Goal: Task Accomplishment & Management: Use online tool/utility

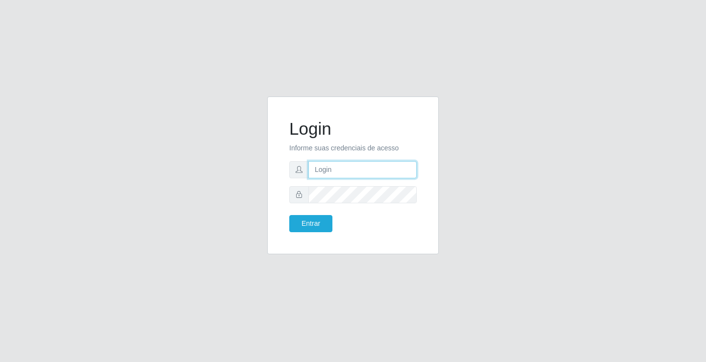
click at [336, 166] on input "text" at bounding box center [362, 169] width 108 height 17
type input "zivaneide@ideal"
click at [289, 215] on button "Entrar" at bounding box center [310, 223] width 43 height 17
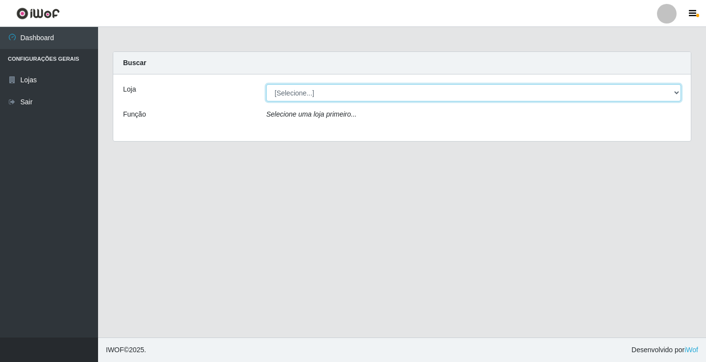
click at [677, 90] on select "[Selecione...] Ideal - Conceição" at bounding box center [473, 92] width 415 height 17
select select "231"
click at [266, 84] on select "[Selecione...] Ideal - Conceição" at bounding box center [473, 92] width 415 height 17
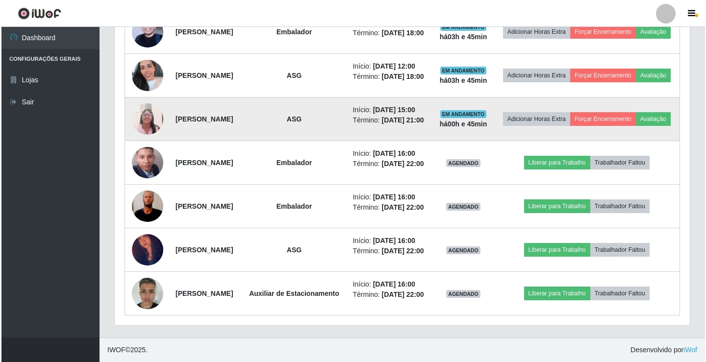
scroll to position [522, 0]
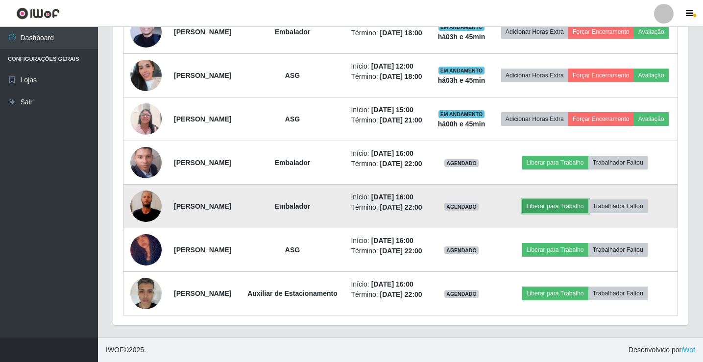
click at [564, 200] on button "Liberar para Trabalho" at bounding box center [556, 207] width 66 height 14
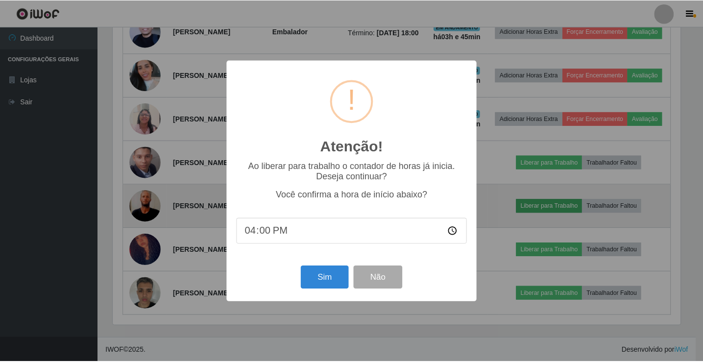
scroll to position [203, 570]
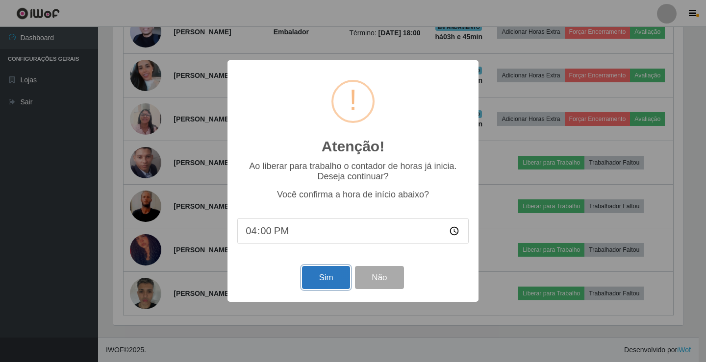
click at [325, 279] on button "Sim" at bounding box center [326, 277] width 48 height 23
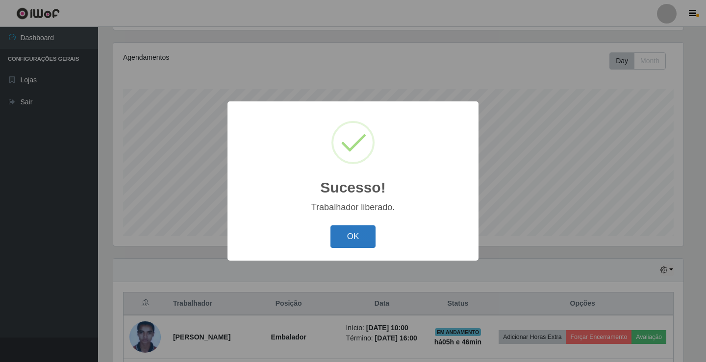
click at [363, 243] on button "OK" at bounding box center [353, 236] width 46 height 23
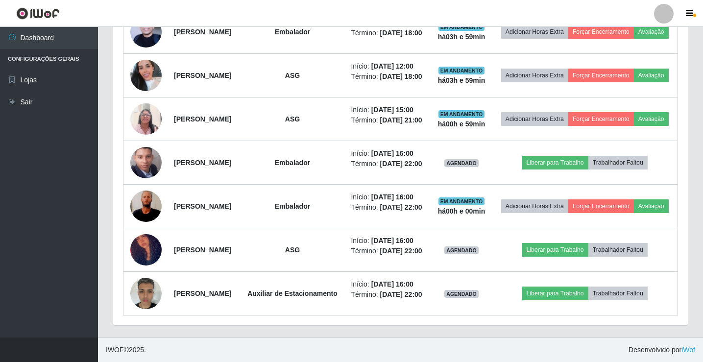
scroll to position [522, 0]
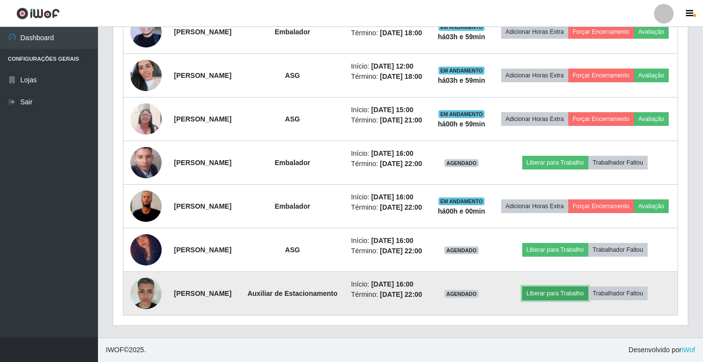
click at [567, 288] on button "Liberar para Trabalho" at bounding box center [556, 294] width 66 height 14
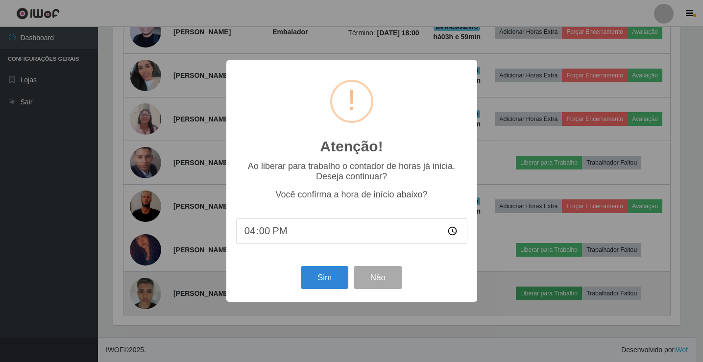
scroll to position [203, 570]
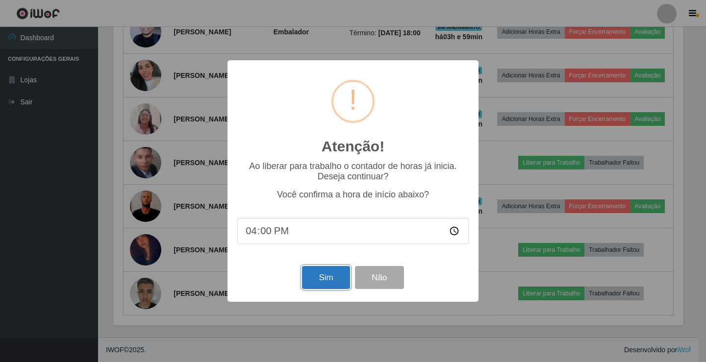
click at [334, 280] on button "Sim" at bounding box center [326, 277] width 48 height 23
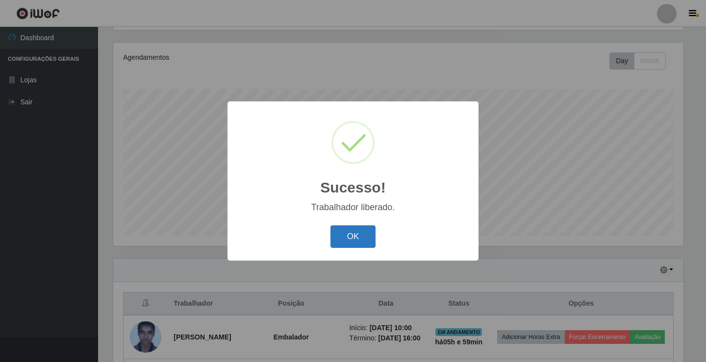
click at [368, 244] on button "OK" at bounding box center [353, 236] width 46 height 23
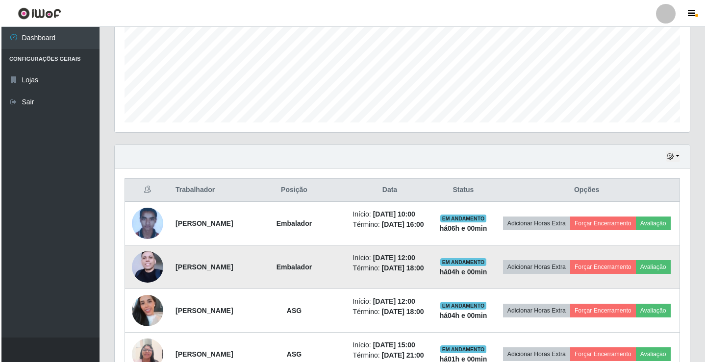
scroll to position [179, 0]
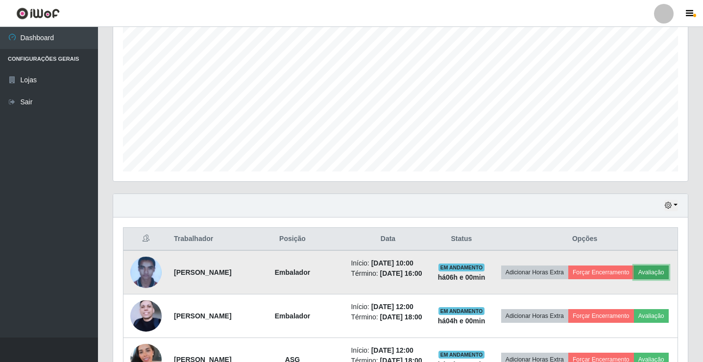
click at [634, 279] on button "Avaliação" at bounding box center [651, 273] width 35 height 14
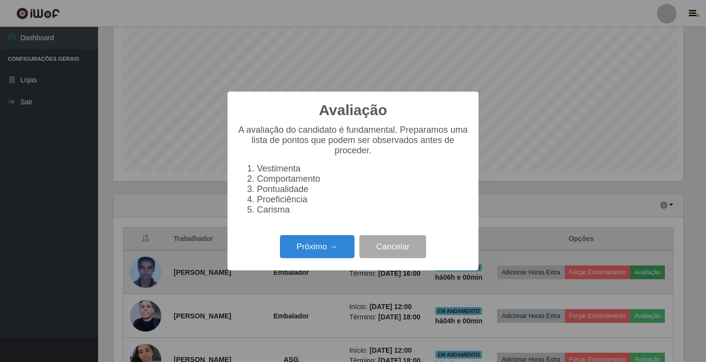
scroll to position [203, 570]
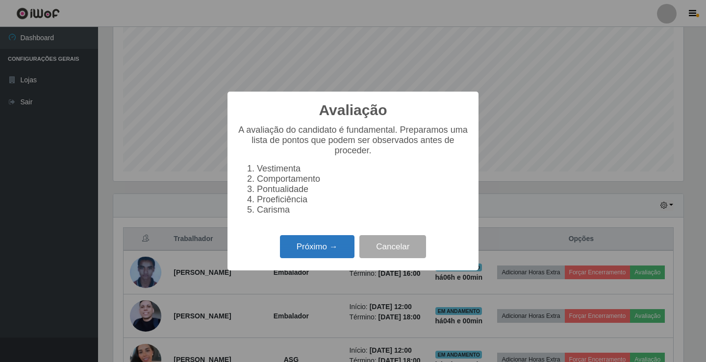
click at [325, 258] on button "Próximo →" at bounding box center [317, 246] width 75 height 23
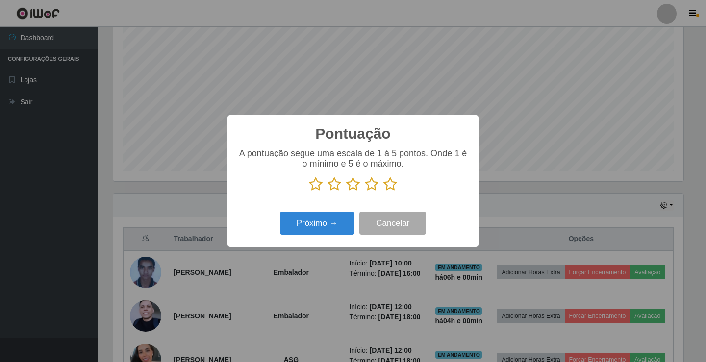
click at [375, 186] on icon at bounding box center [372, 184] width 14 height 15
click at [365, 192] on input "radio" at bounding box center [365, 192] width 0 height 0
click at [322, 229] on button "Próximo →" at bounding box center [317, 223] width 75 height 23
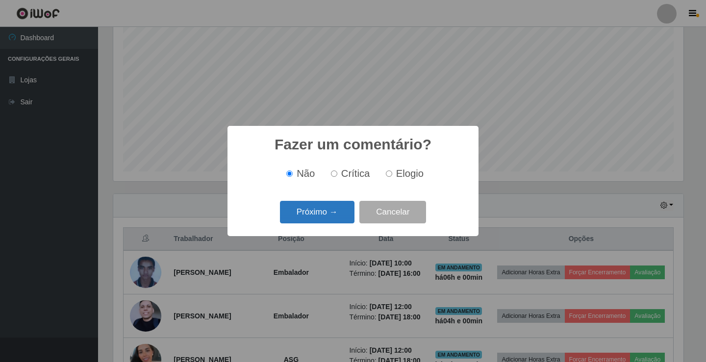
click at [316, 205] on button "Próximo →" at bounding box center [317, 212] width 75 height 23
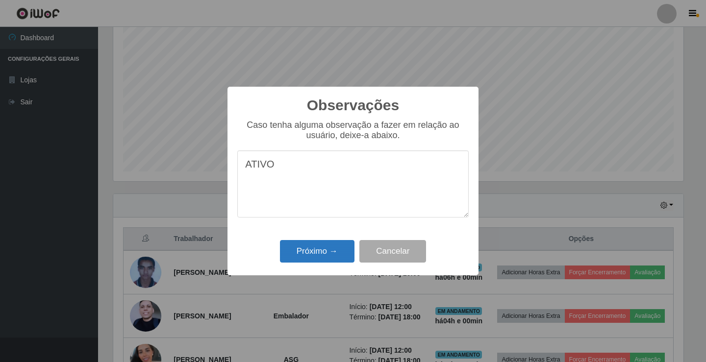
type textarea "ATIVO"
click at [326, 258] on button "Próximo →" at bounding box center [317, 251] width 75 height 23
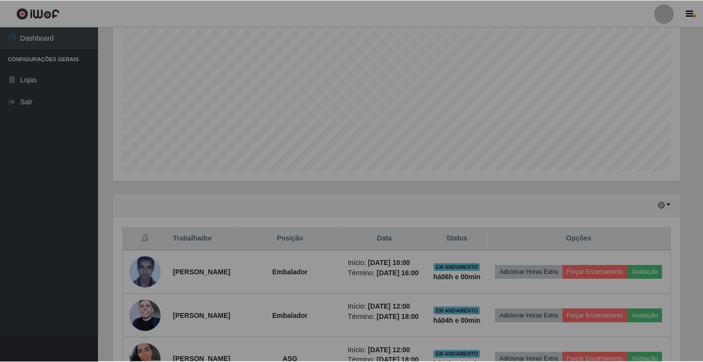
scroll to position [203, 575]
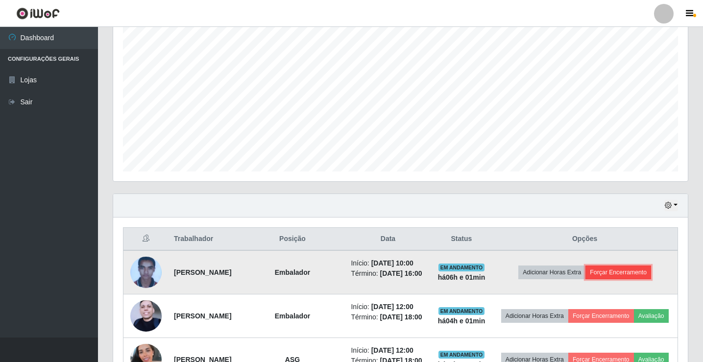
click at [632, 274] on button "Forçar Encerramento" at bounding box center [619, 273] width 66 height 14
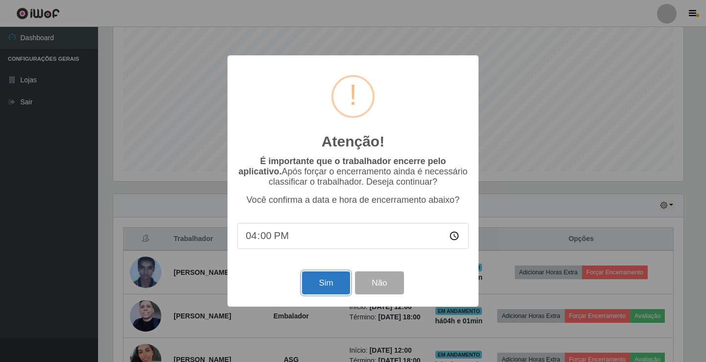
click at [325, 278] on button "Sim" at bounding box center [326, 283] width 48 height 23
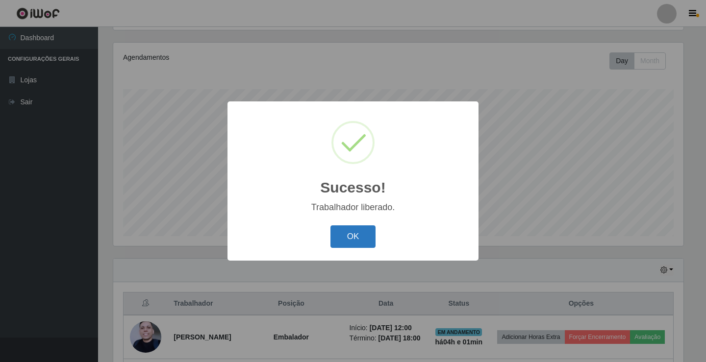
click at [356, 239] on button "OK" at bounding box center [353, 236] width 46 height 23
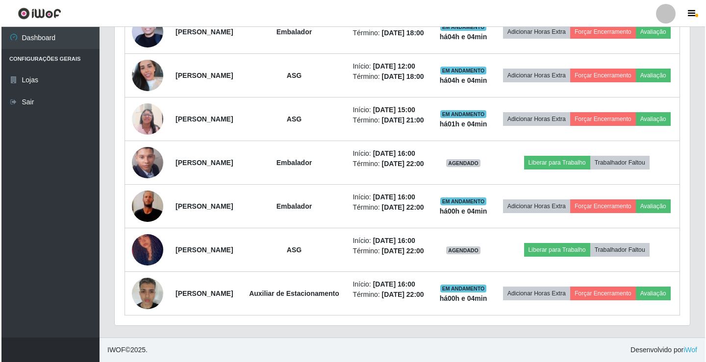
scroll to position [422, 0]
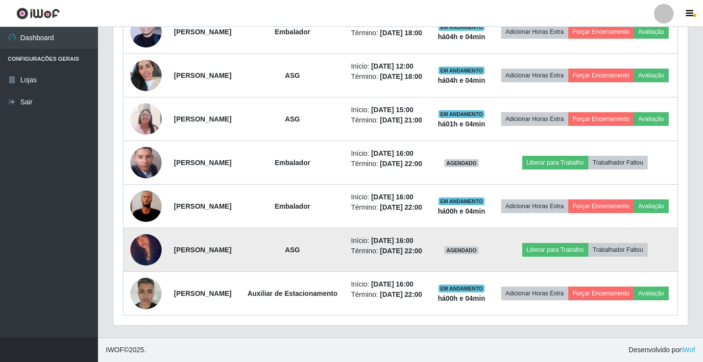
click at [548, 272] on td "Liberar para Trabalho Trabalhador Faltou" at bounding box center [585, 250] width 186 height 44
click at [555, 257] on button "Liberar para Trabalho" at bounding box center [556, 250] width 66 height 14
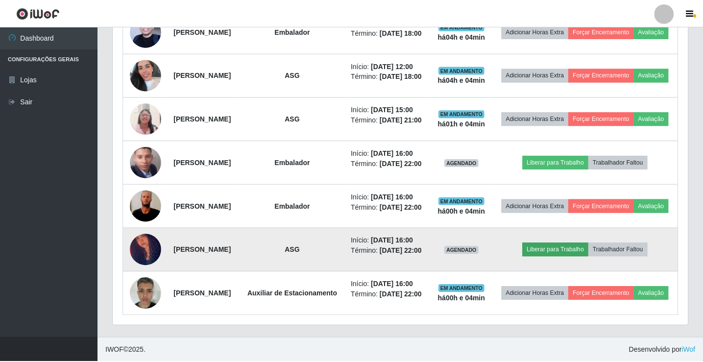
scroll to position [203, 570]
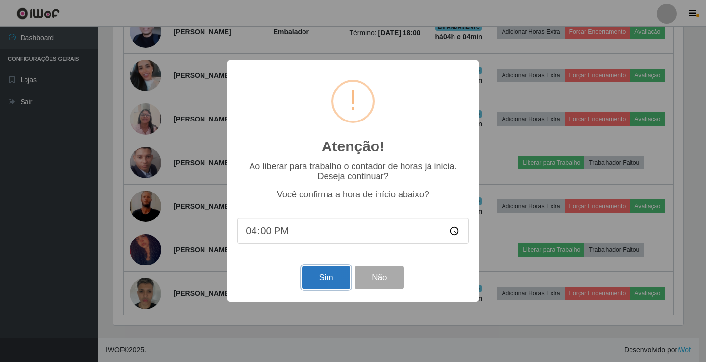
click at [326, 275] on button "Sim" at bounding box center [326, 277] width 48 height 23
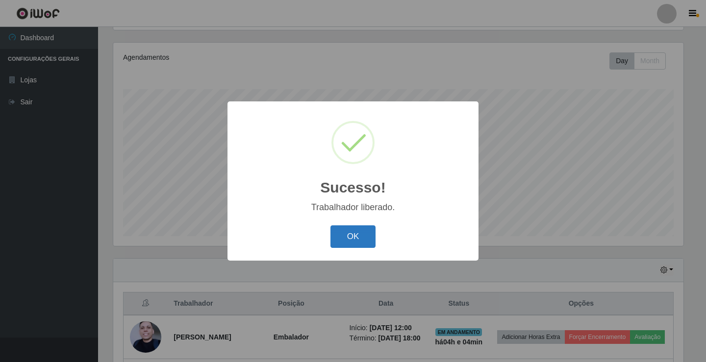
click at [346, 239] on button "OK" at bounding box center [353, 236] width 46 height 23
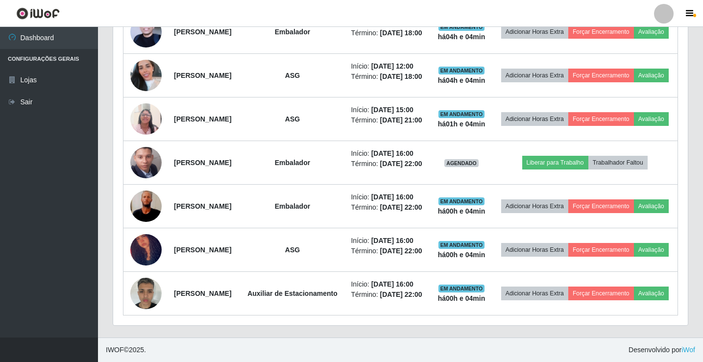
scroll to position [471, 0]
click at [29, 101] on link "Sair" at bounding box center [49, 102] width 98 height 22
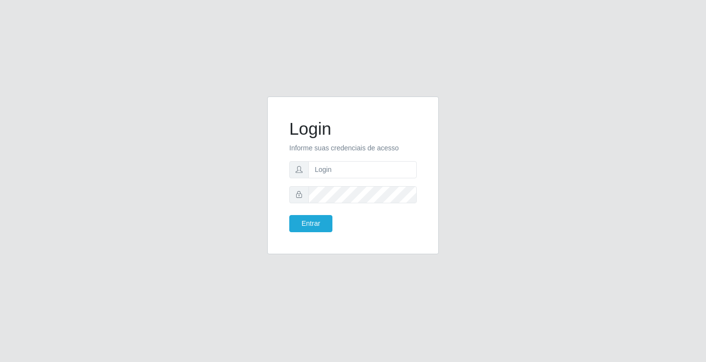
click at [499, 202] on div "Login Informe suas credenciais de acesso Entrar" at bounding box center [353, 182] width 559 height 170
click at [333, 165] on input "text" at bounding box center [362, 169] width 108 height 17
type input "zivaneide@ideal"
click at [289, 215] on button "Entrar" at bounding box center [310, 223] width 43 height 17
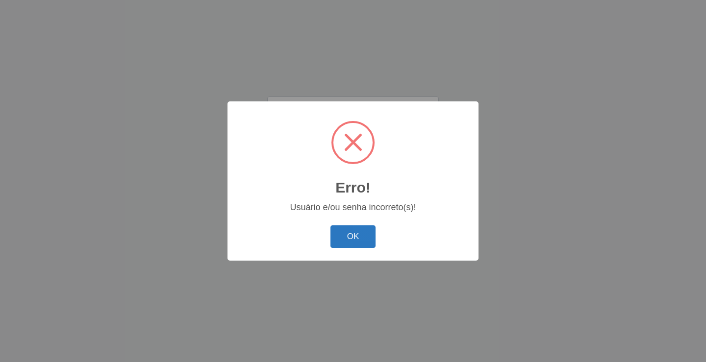
click at [344, 238] on button "OK" at bounding box center [353, 236] width 46 height 23
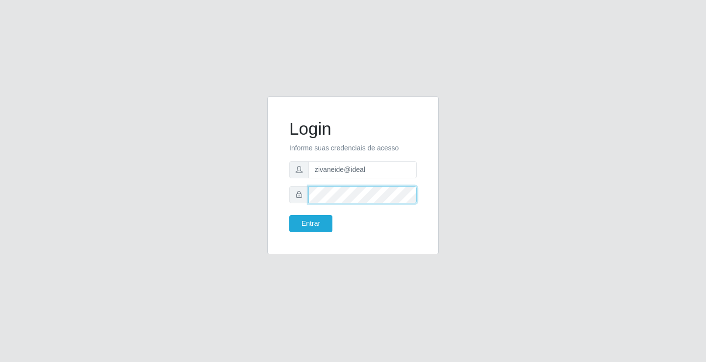
click at [289, 215] on button "Entrar" at bounding box center [310, 223] width 43 height 17
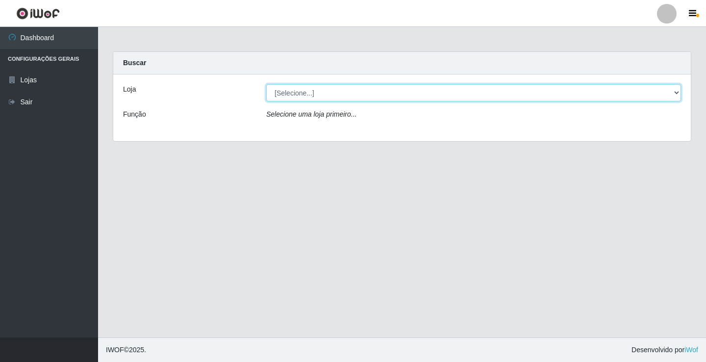
click at [676, 93] on select "[Selecione...] Ideal - Conceição" at bounding box center [473, 92] width 415 height 17
select select "231"
click at [266, 84] on select "[Selecione...] Ideal - Conceição" at bounding box center [473, 92] width 415 height 17
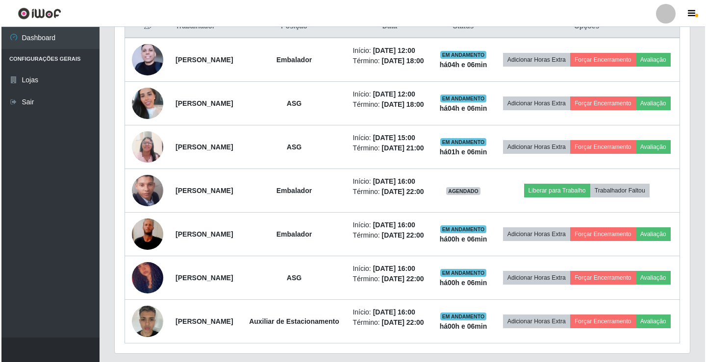
scroll to position [392, 0]
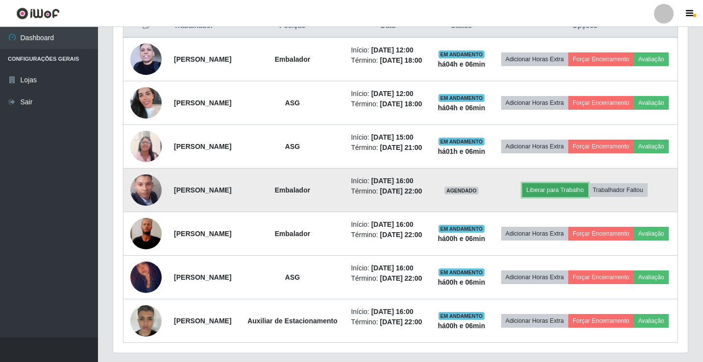
click at [572, 197] on button "Liberar para Trabalho" at bounding box center [556, 190] width 66 height 14
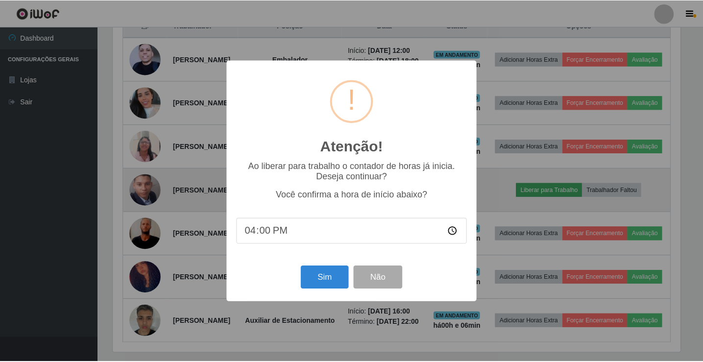
scroll to position [203, 570]
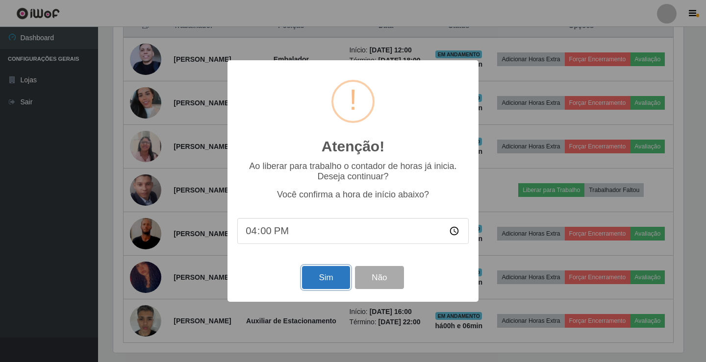
click at [333, 281] on button "Sim" at bounding box center [326, 277] width 48 height 23
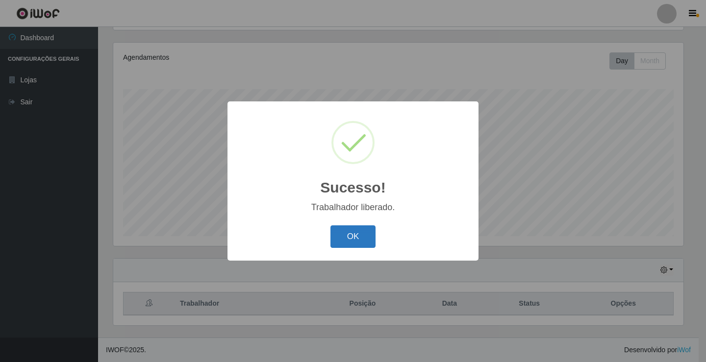
click at [369, 232] on button "OK" at bounding box center [353, 236] width 46 height 23
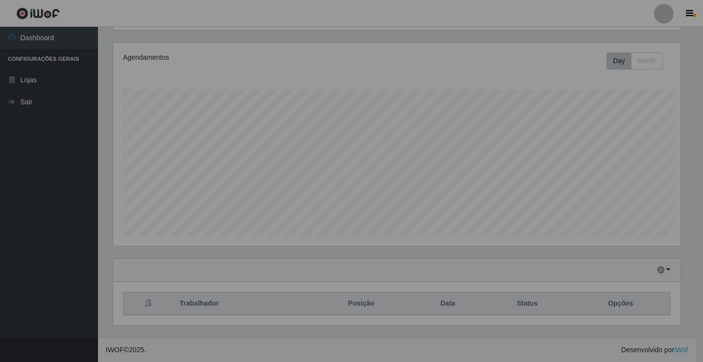
scroll to position [203, 575]
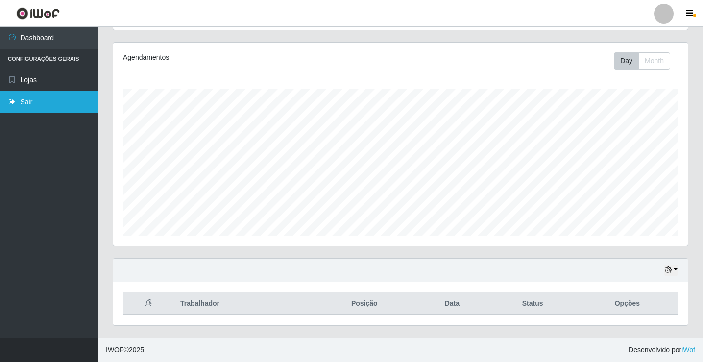
click at [61, 111] on link "Sair" at bounding box center [49, 102] width 98 height 22
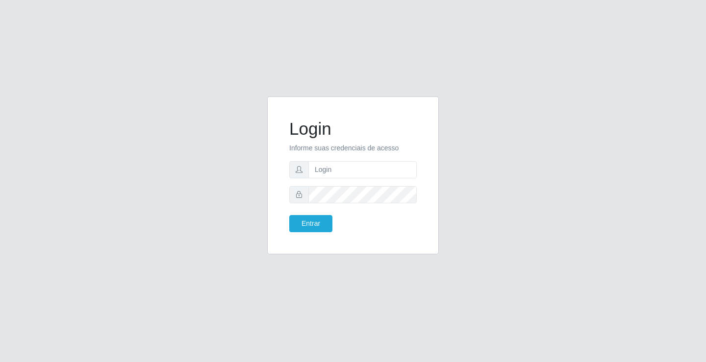
click at [509, 201] on div "Login Informe suas credenciais de acesso Entrar" at bounding box center [353, 182] width 559 height 170
